Goal: Transaction & Acquisition: Book appointment/travel/reservation

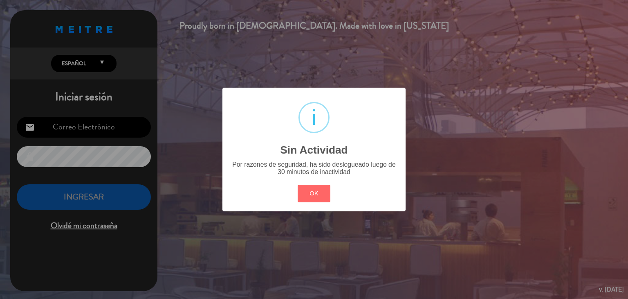
type input "[EMAIL_ADDRESS][DOMAIN_NAME]"
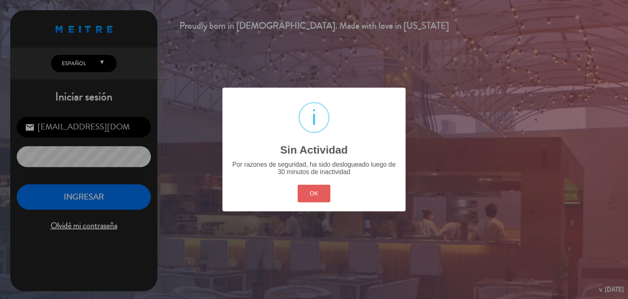
click at [330, 193] on button "OK" at bounding box center [314, 193] width 33 height 18
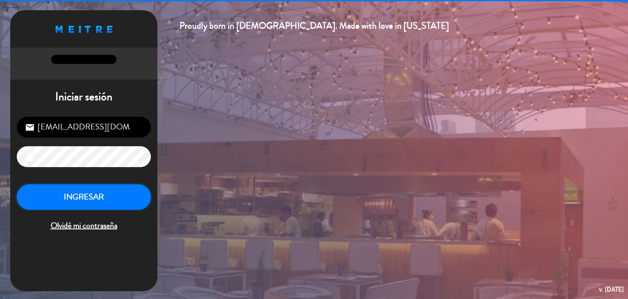
click at [119, 188] on button "INGRESAR" at bounding box center [84, 197] width 134 height 26
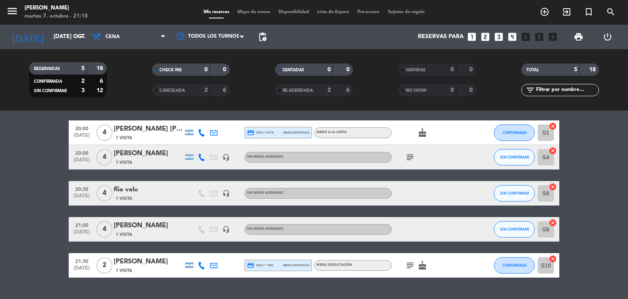
scroll to position [47, 0]
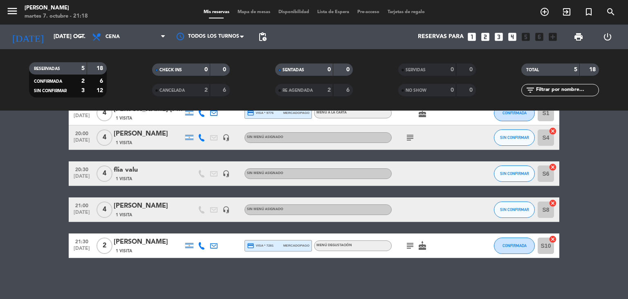
click at [484, 36] on icon "looks_two" at bounding box center [485, 36] width 11 height 11
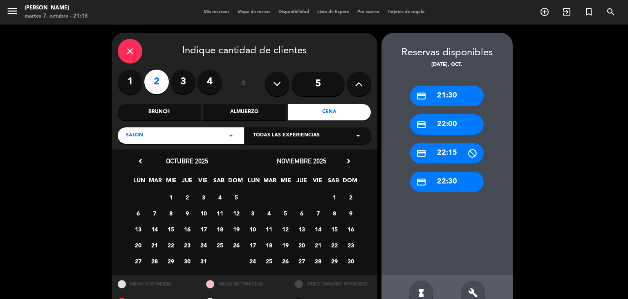
click at [166, 197] on span "1" at bounding box center [170, 196] width 13 height 13
click at [448, 102] on div "credit_card 21:30" at bounding box center [447, 95] width 74 height 20
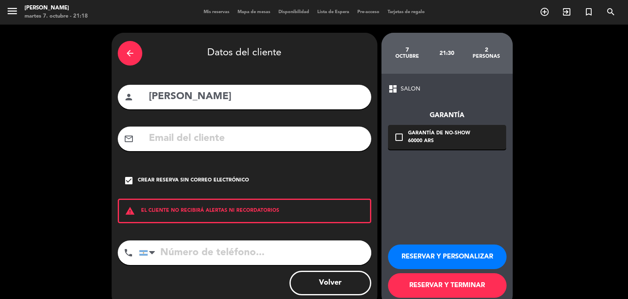
click at [125, 56] on icon "arrow_back" at bounding box center [130, 53] width 10 height 10
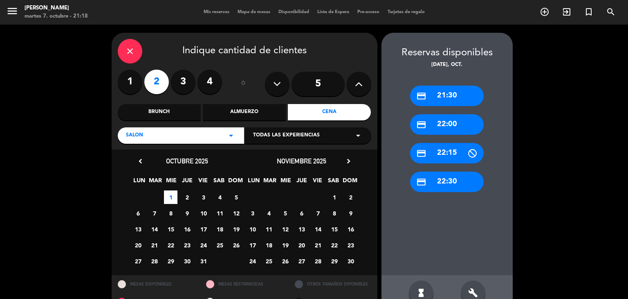
click at [128, 56] on icon "close" at bounding box center [130, 51] width 10 height 10
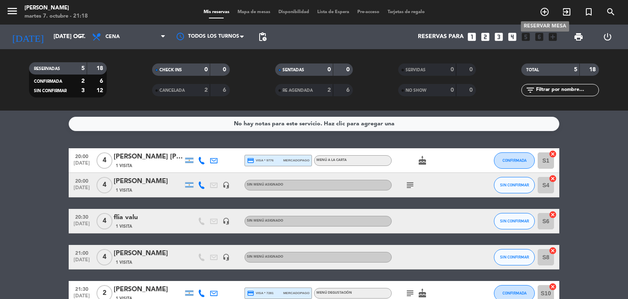
click at [548, 9] on icon "add_circle_outline" at bounding box center [545, 12] width 10 height 10
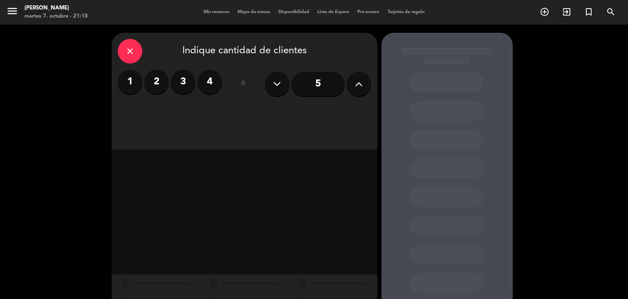
drag, startPoint x: 164, startPoint y: 81, endPoint x: 170, endPoint y: 82, distance: 6.7
click at [164, 81] on label "2" at bounding box center [156, 82] width 25 height 25
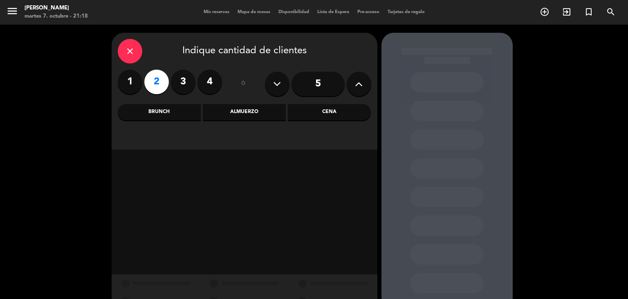
click at [331, 108] on div "Cena" at bounding box center [329, 112] width 83 height 16
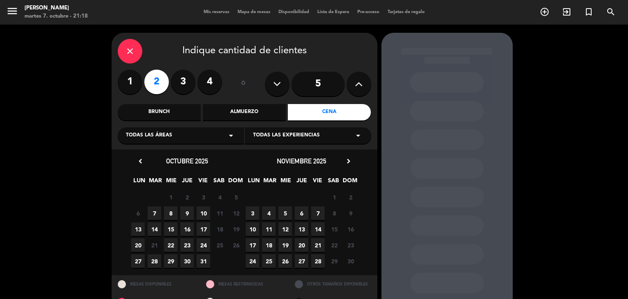
click at [154, 211] on span "7" at bounding box center [154, 212] width 13 height 13
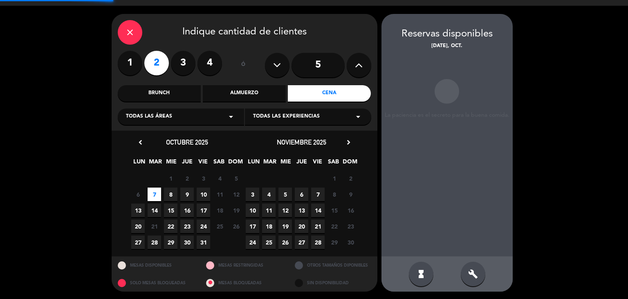
scroll to position [19, 0]
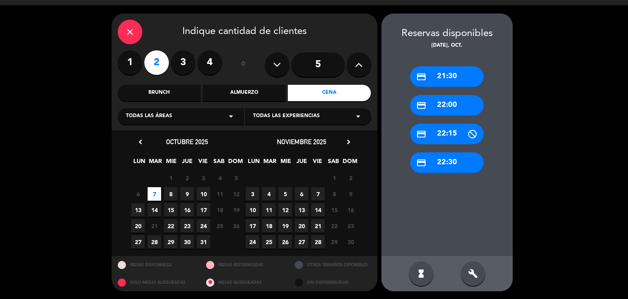
click at [447, 76] on div "credit_card 21:30" at bounding box center [447, 76] width 74 height 20
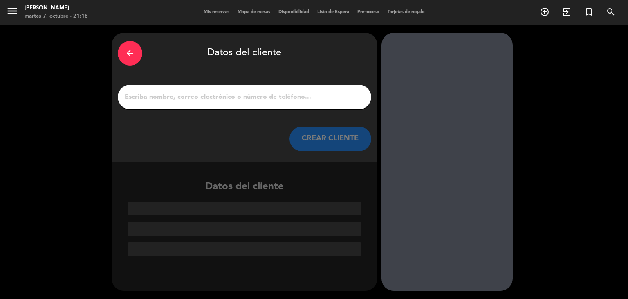
click at [256, 97] on input "1" at bounding box center [244, 96] width 241 height 11
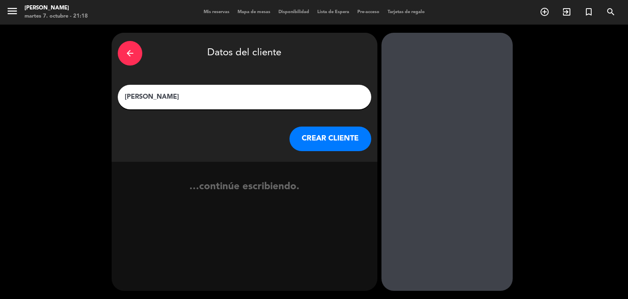
type input "[PERSON_NAME]"
click at [298, 136] on button "CREAR CLIENTE" at bounding box center [331, 138] width 82 height 25
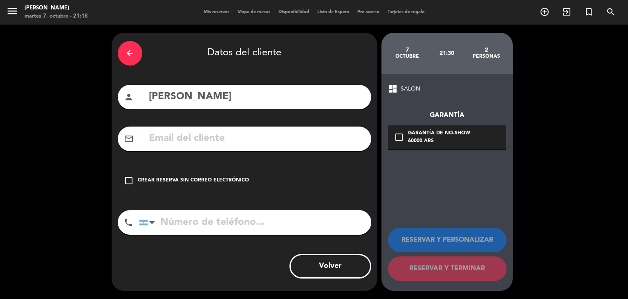
click at [214, 175] on div "check_box_outline_blank Crear reserva sin correo electrónico" at bounding box center [245, 180] width 254 height 25
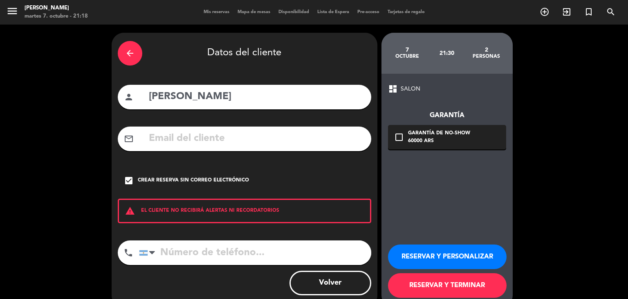
click at [426, 288] on button "RESERVAR Y TERMINAR" at bounding box center [447, 285] width 119 height 25
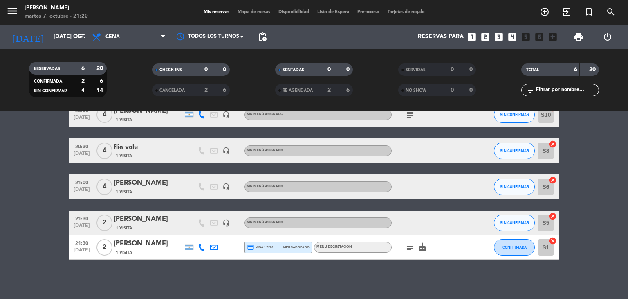
scroll to position [72, 0]
